Goal: Information Seeking & Learning: Learn about a topic

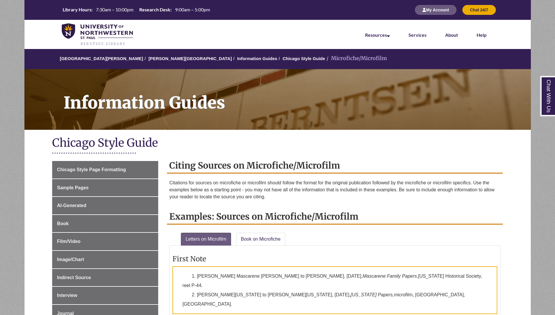
scroll to position [146, 0]
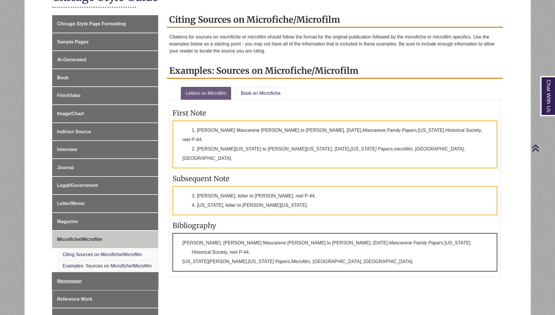
click at [105, 281] on link "Newspaper" at bounding box center [105, 280] width 106 height 17
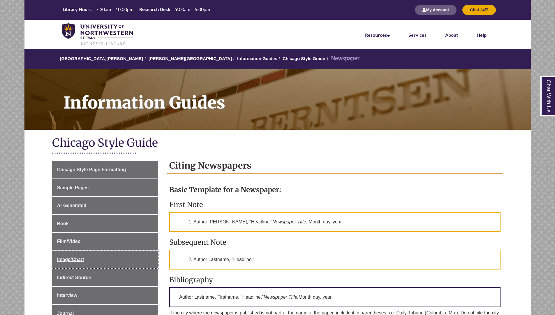
click at [105, 259] on link "Image/Chart" at bounding box center [105, 259] width 106 height 17
click at [105, 241] on link "Film/Video" at bounding box center [105, 241] width 106 height 17
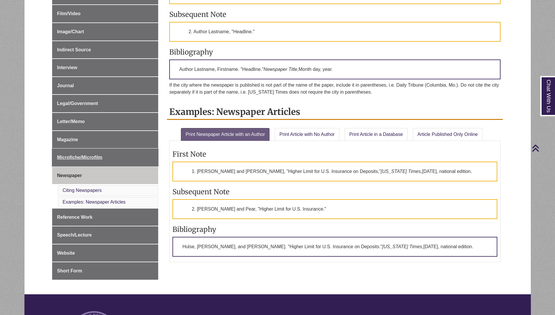
click at [105, 157] on link "Microfiche/Microfilm" at bounding box center [105, 157] width 106 height 17
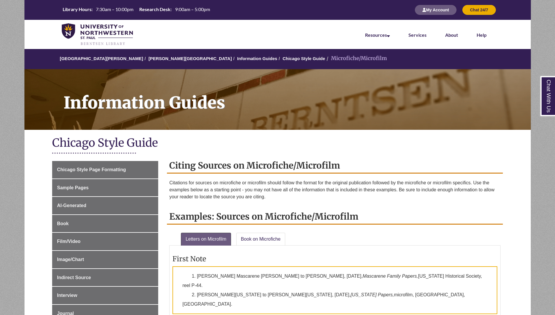
scroll to position [146, 0]
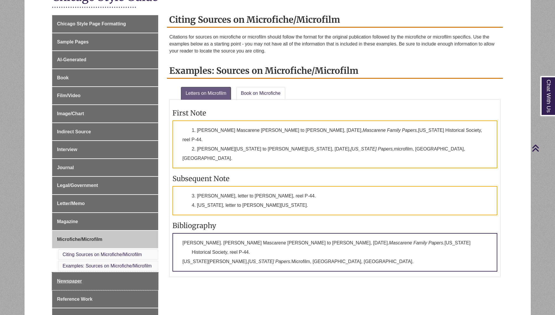
click at [105, 281] on link "Newspaper" at bounding box center [105, 280] width 106 height 17
